Goal: Transaction & Acquisition: Purchase product/service

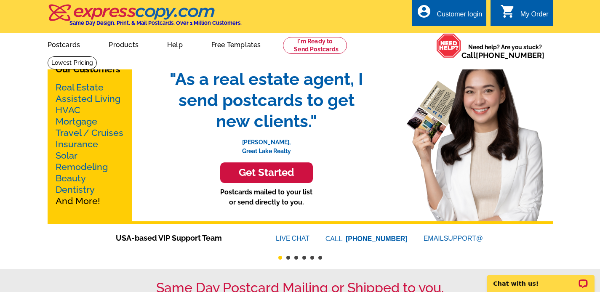
click at [77, 91] on link "Real Estate" at bounding box center [80, 87] width 48 height 11
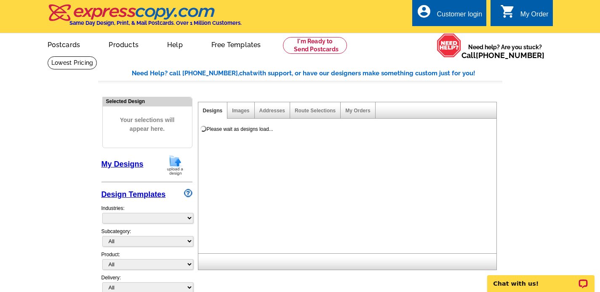
select select "785"
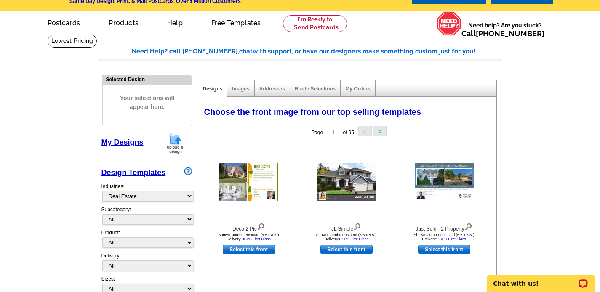
scroll to position [56, 0]
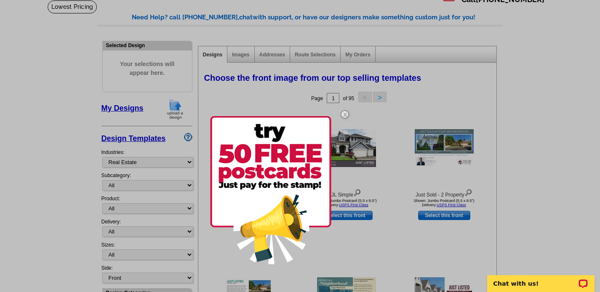
click at [173, 211] on div at bounding box center [300, 146] width 600 height 292
click at [344, 114] on img at bounding box center [345, 114] width 24 height 24
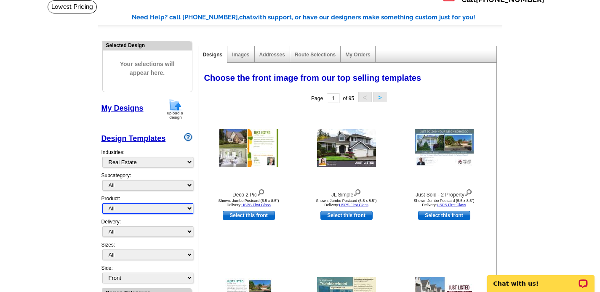
click at [166, 208] on select "All Postcards Letters and flyers Business Cards Door Hangers Greeting Cards" at bounding box center [147, 208] width 91 height 11
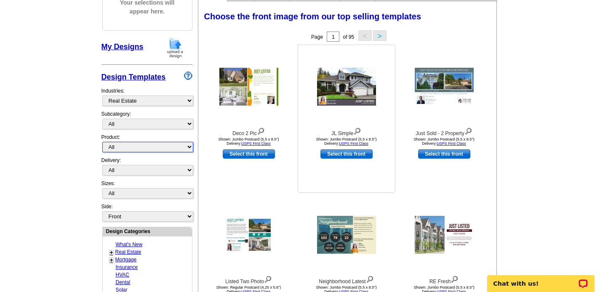
scroll to position [249, 0]
